Goal: Task Accomplishment & Management: Manage account settings

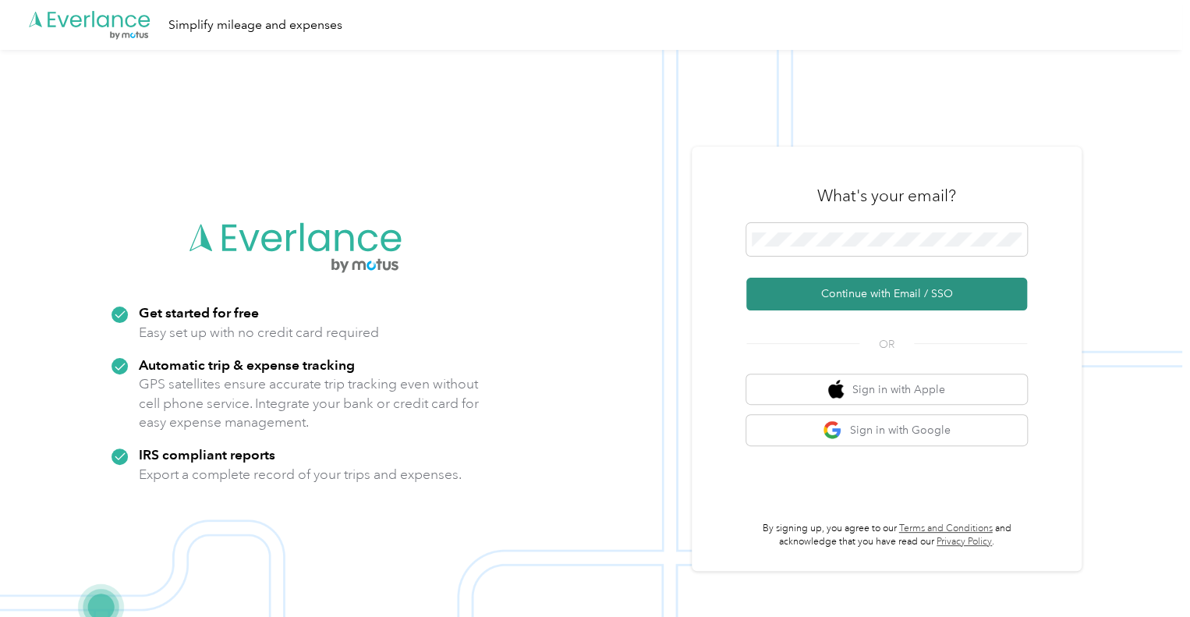
click at [877, 297] on button "Continue with Email / SSO" at bounding box center [886, 294] width 281 height 33
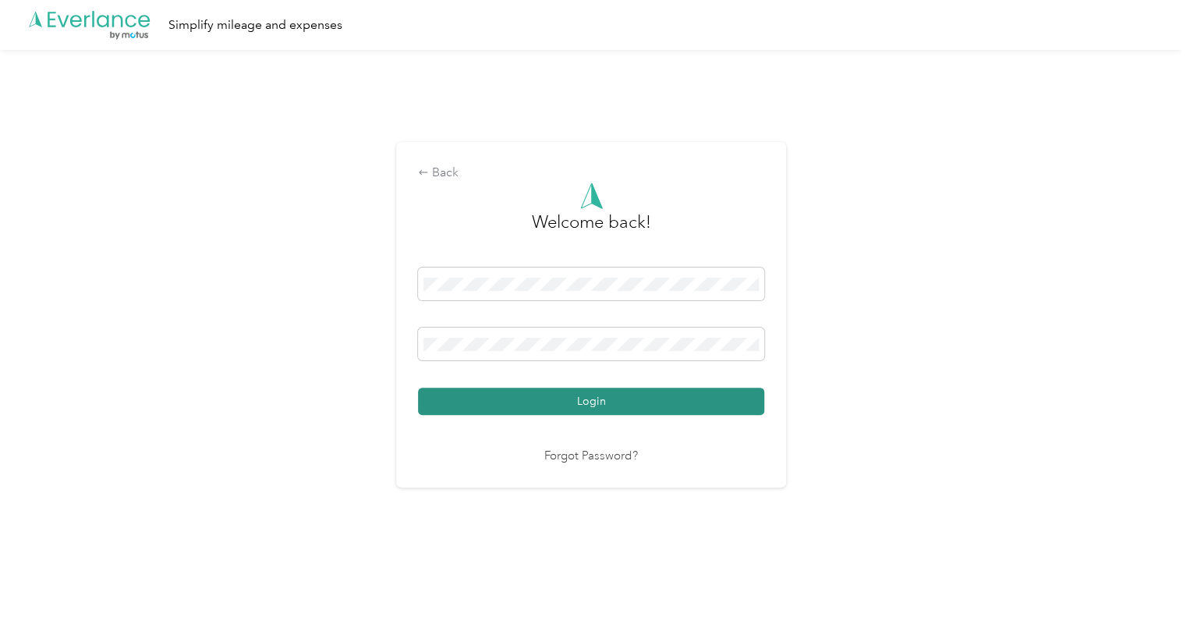
click at [592, 405] on button "Login" at bounding box center [591, 401] width 346 height 27
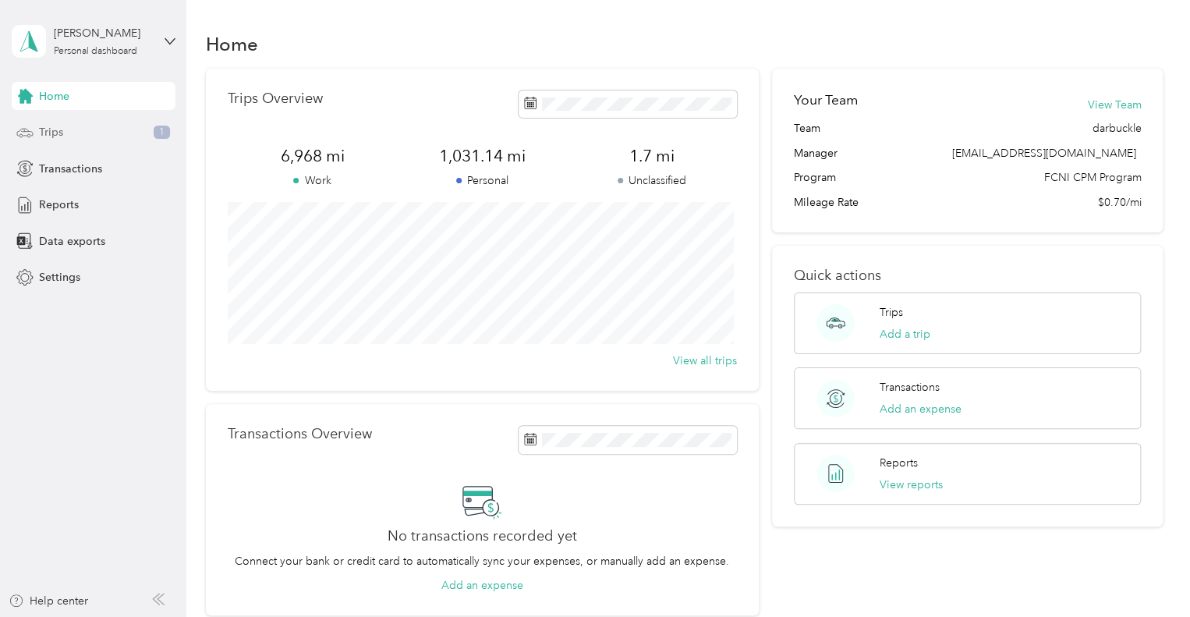
click at [48, 133] on span "Trips" at bounding box center [51, 132] width 24 height 16
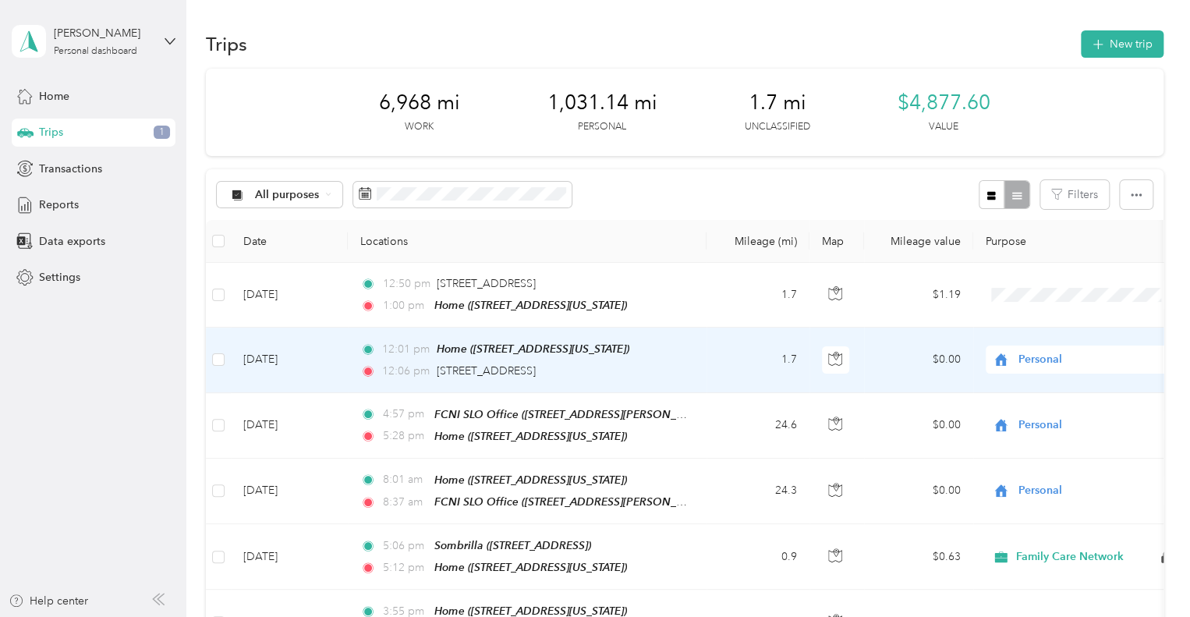
click at [272, 360] on td "[DATE]" at bounding box center [289, 360] width 117 height 65
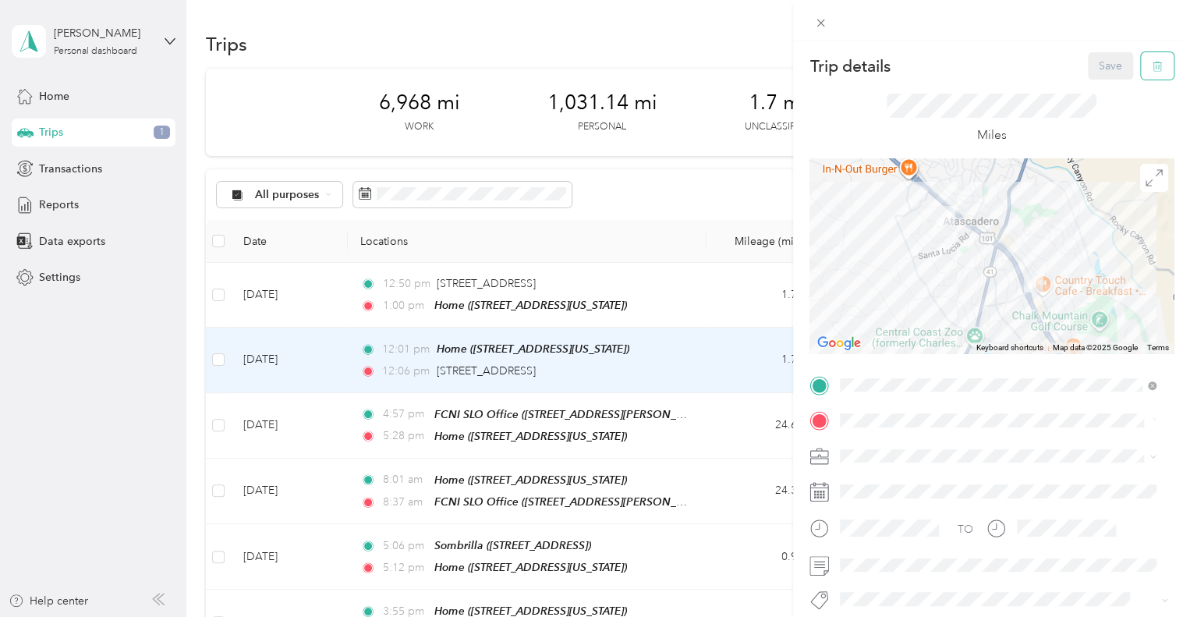
click at [1152, 61] on icon "button" at bounding box center [1157, 66] width 11 height 11
click at [1090, 83] on button "Yes" at bounding box center [1099, 85] width 30 height 25
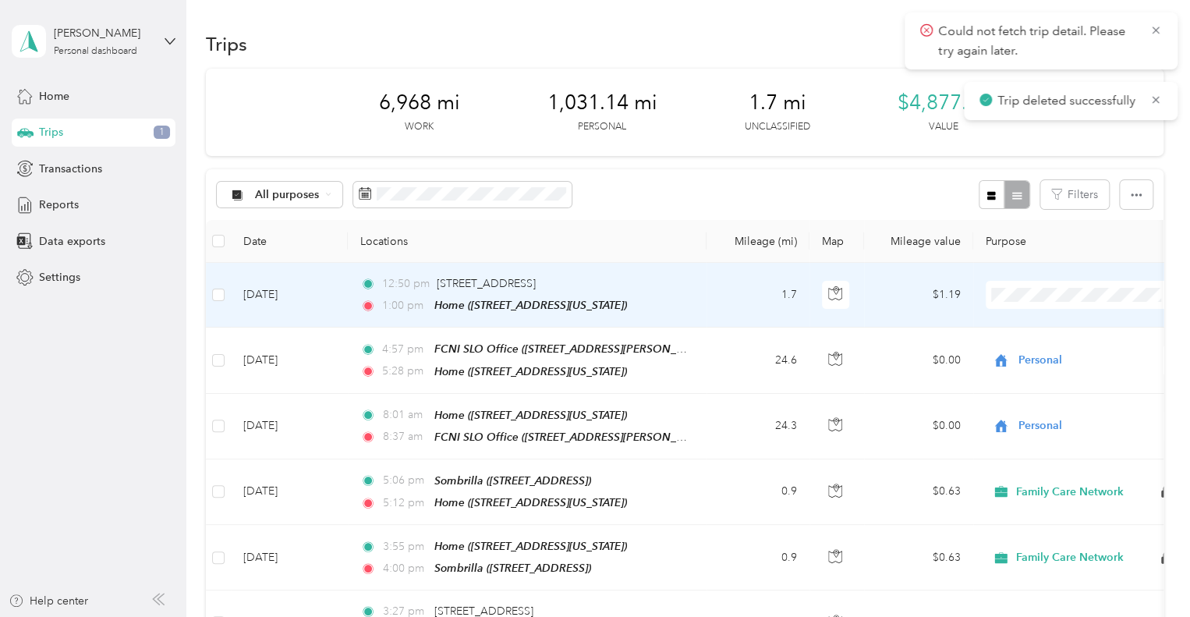
click at [277, 292] on td "[DATE]" at bounding box center [289, 295] width 117 height 65
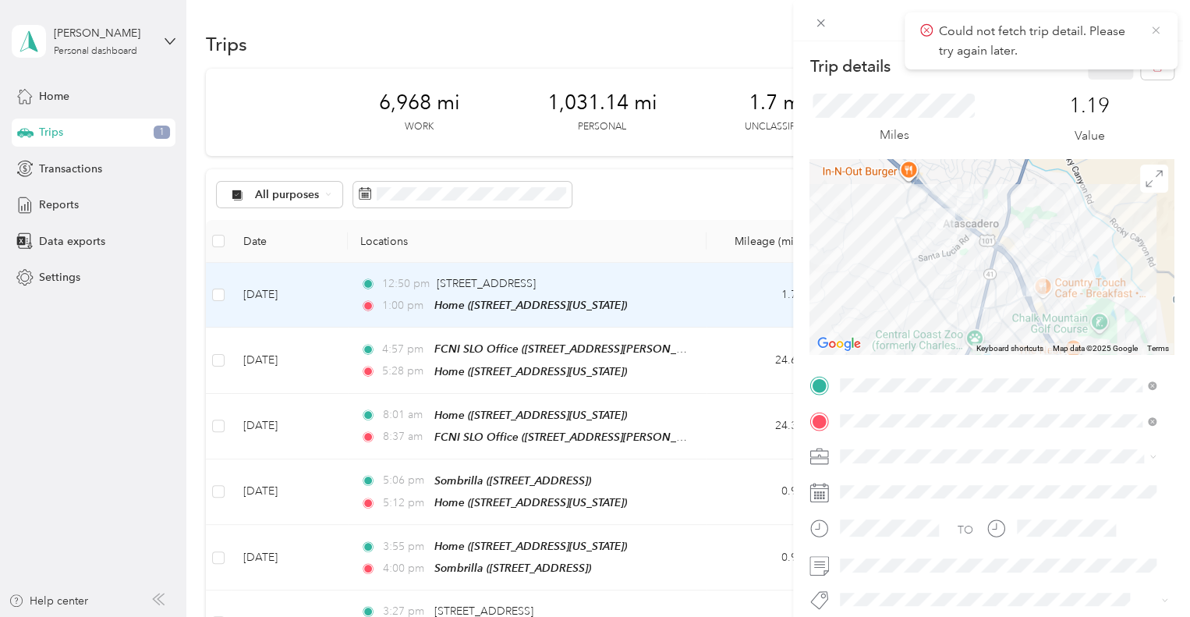
click at [1157, 30] on icon at bounding box center [1155, 30] width 7 height 7
click at [1152, 66] on icon "button" at bounding box center [1157, 66] width 11 height 11
click at [1100, 83] on button "Yes" at bounding box center [1099, 85] width 30 height 25
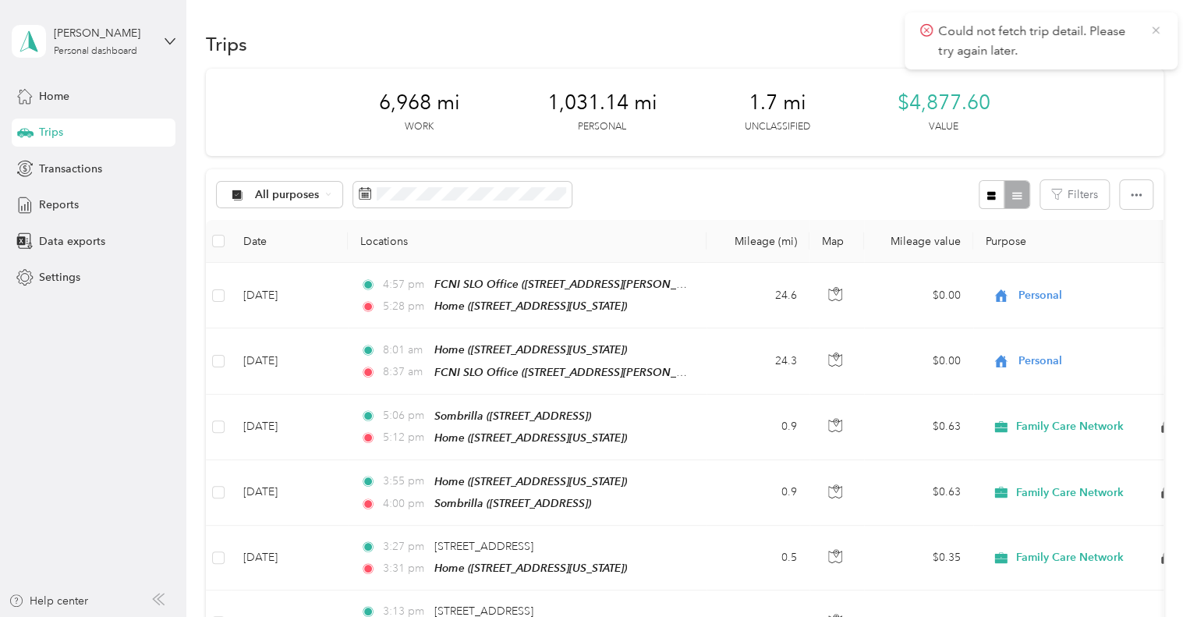
click at [1151, 29] on icon at bounding box center [1155, 30] width 12 height 14
